Goal: Task Accomplishment & Management: Complete application form

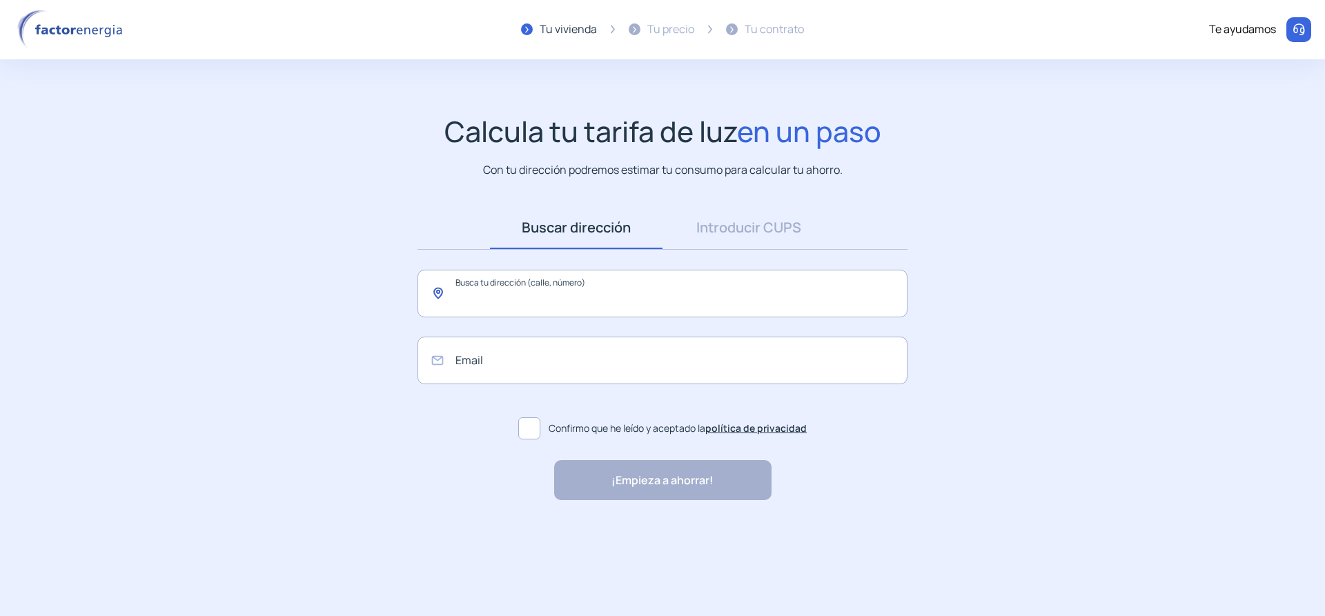
click at [529, 297] on input "text" at bounding box center [663, 294] width 490 height 48
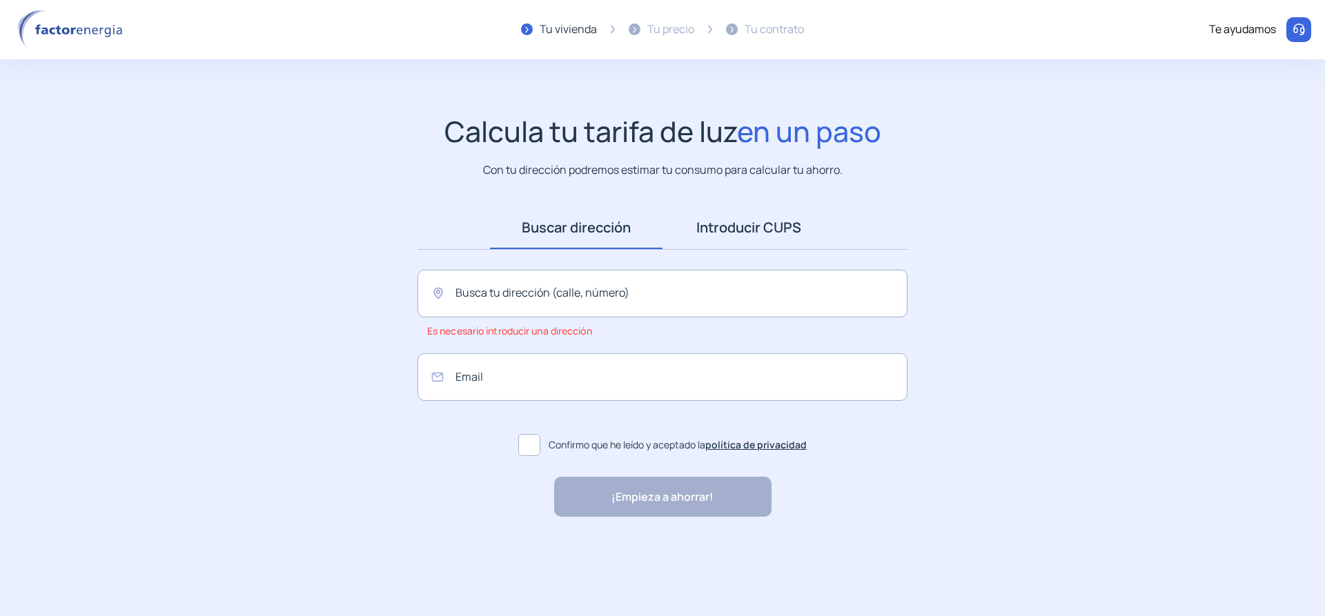
click at [728, 231] on link "Introducir CUPS" at bounding box center [749, 227] width 173 height 43
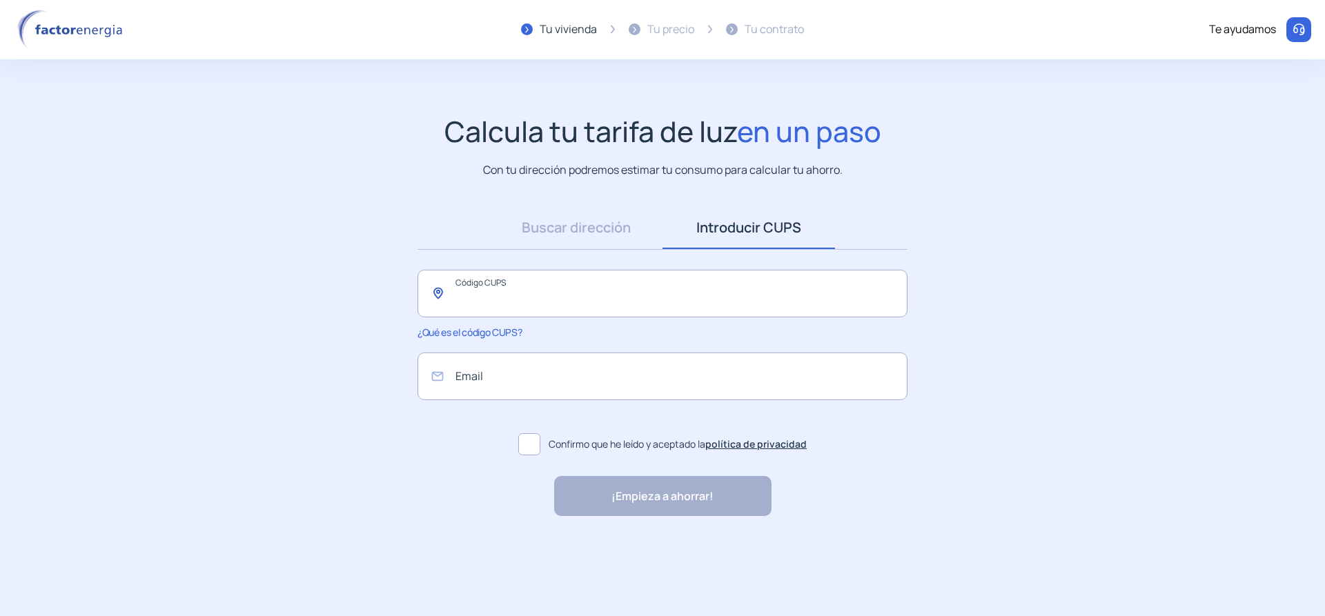
drag, startPoint x: 551, startPoint y: 301, endPoint x: 497, endPoint y: 293, distance: 55.2
click at [516, 297] on input "text" at bounding box center [663, 294] width 490 height 48
click at [536, 380] on input "email" at bounding box center [663, 377] width 490 height 48
drag, startPoint x: 695, startPoint y: 20, endPoint x: 681, endPoint y: 32, distance: 18.6
click at [694, 23] on div "Tu vivienda Tu precio Tu contrato" at bounding box center [662, 30] width 283 height 40
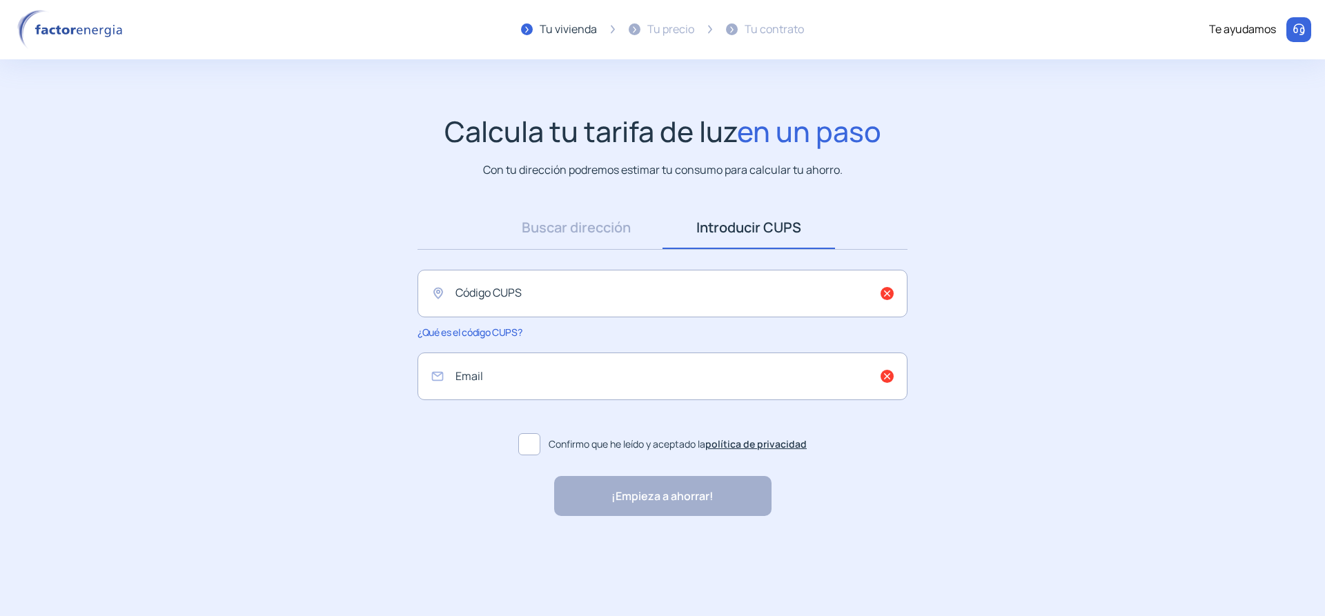
drag, startPoint x: 681, startPoint y: 32, endPoint x: 603, endPoint y: 31, distance: 78.0
click at [681, 32] on div "Tu precio" at bounding box center [670, 30] width 47 height 18
